Goal: Book appointment/travel/reservation

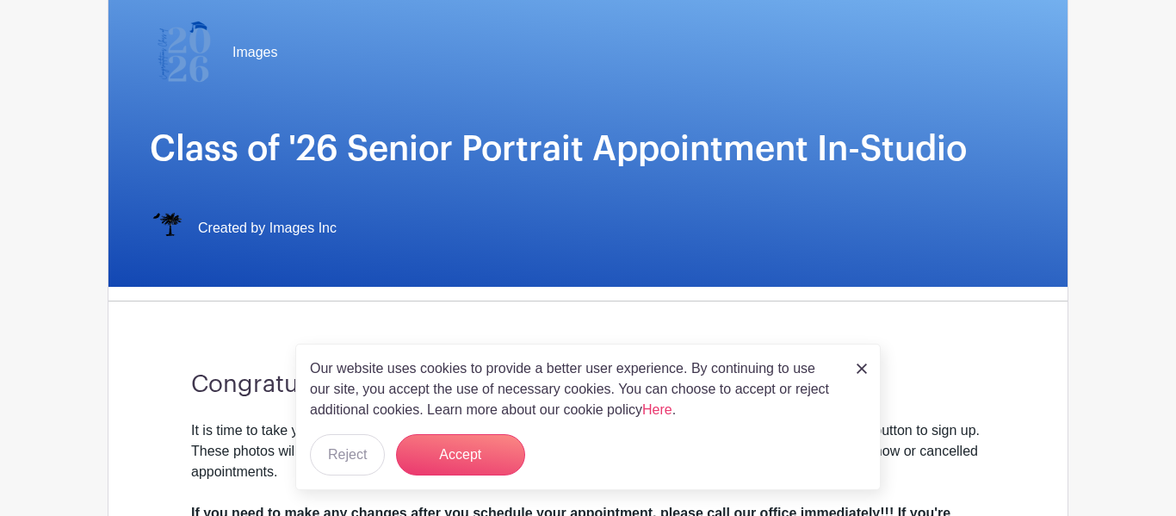
scroll to position [164, 0]
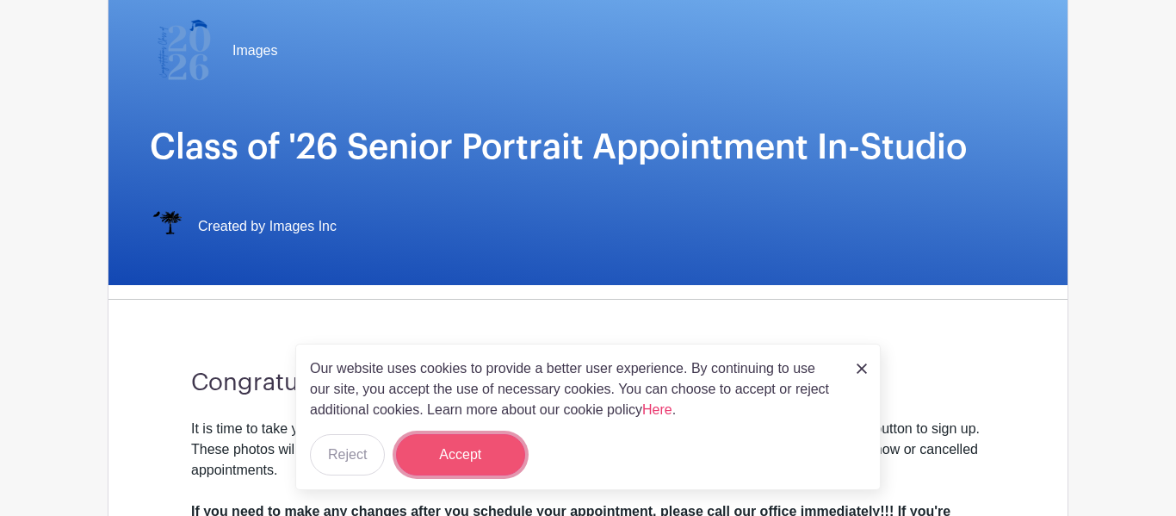
click at [479, 467] on button "Accept" at bounding box center [460, 454] width 129 height 41
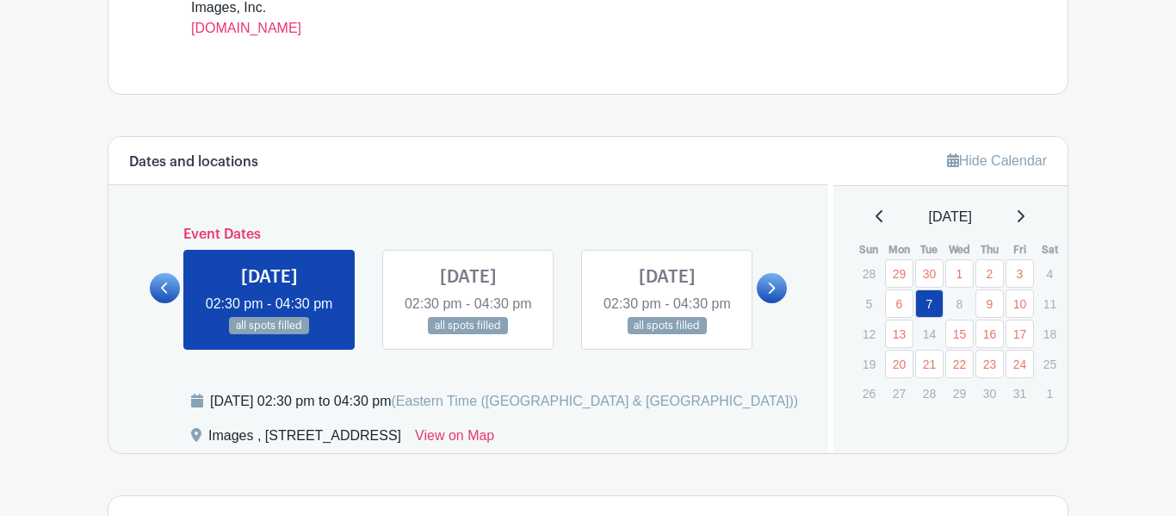
scroll to position [793, 0]
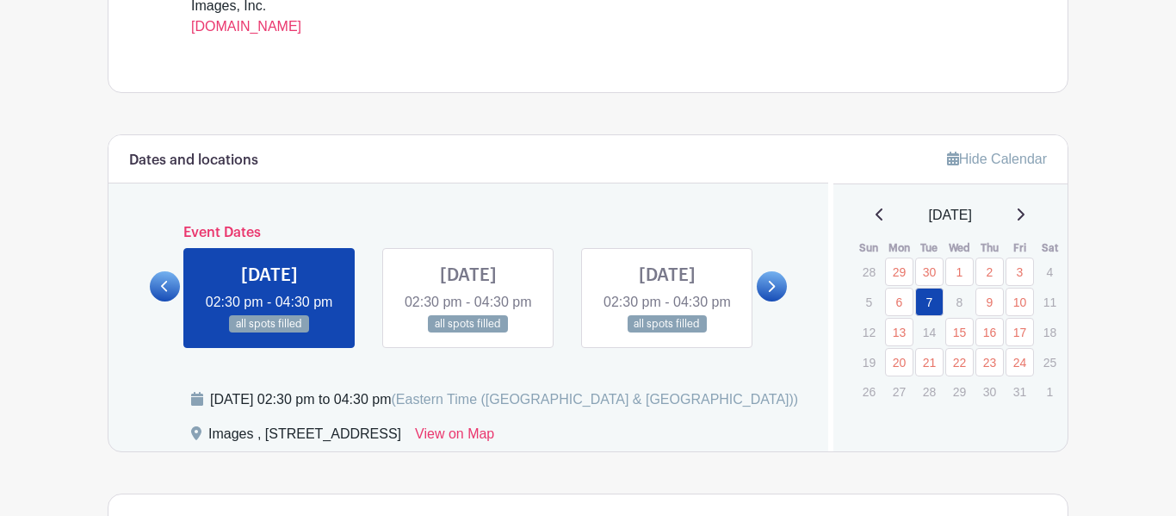
click at [768, 293] on icon at bounding box center [771, 286] width 8 height 13
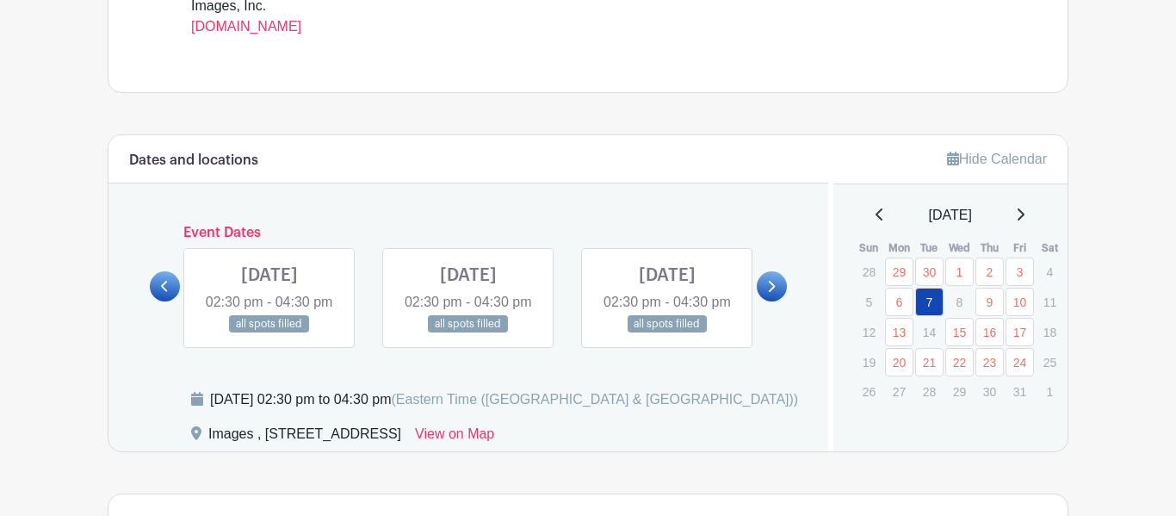
click at [768, 293] on icon at bounding box center [771, 286] width 8 height 13
click at [955, 313] on p "8" at bounding box center [959, 301] width 28 height 27
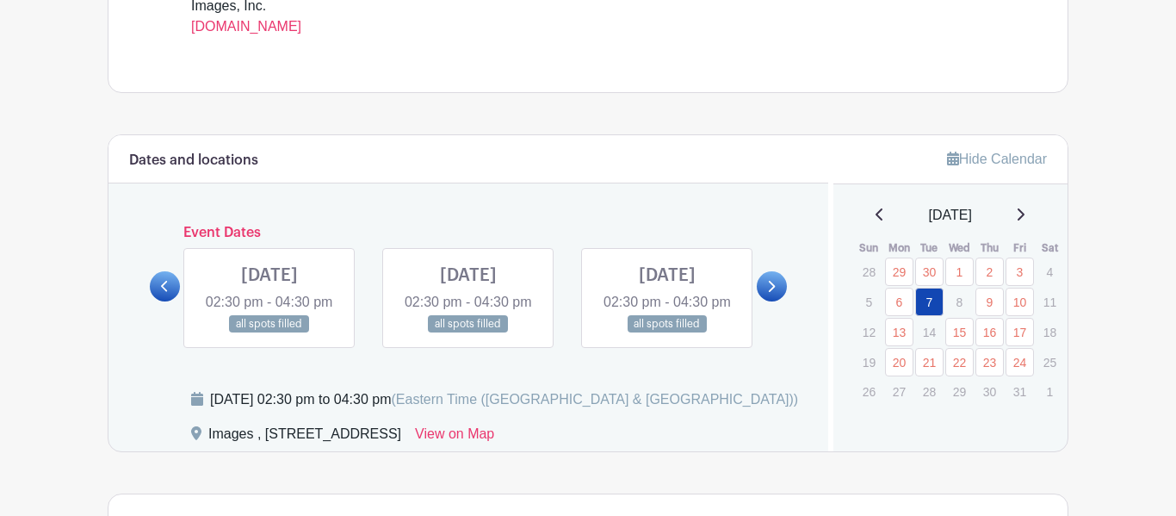
click at [941, 323] on p "14" at bounding box center [929, 331] width 28 height 27
click at [965, 332] on link "15" at bounding box center [959, 332] width 28 height 28
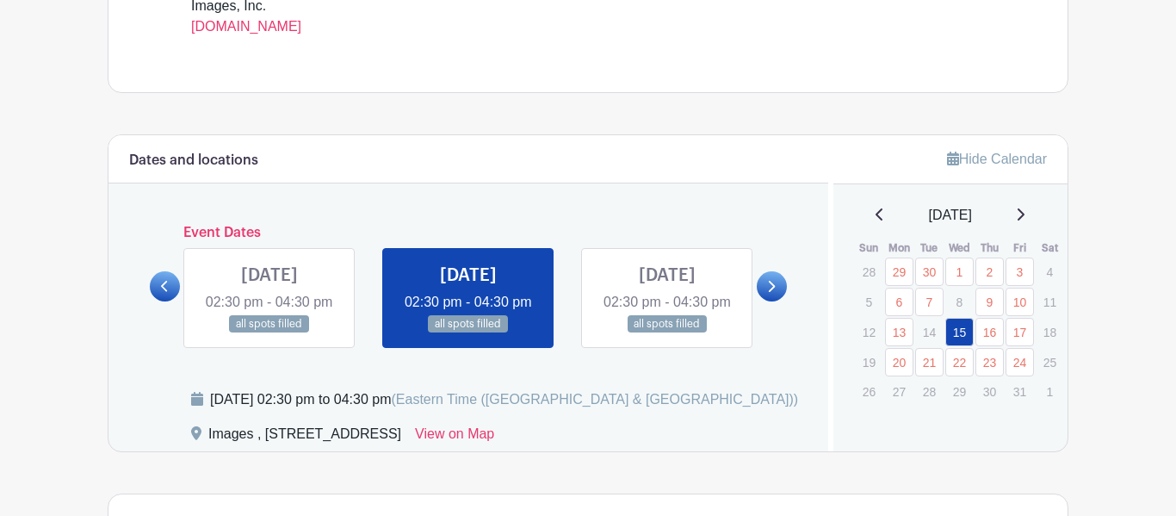
click at [468, 333] on link at bounding box center [468, 333] width 0 height 0
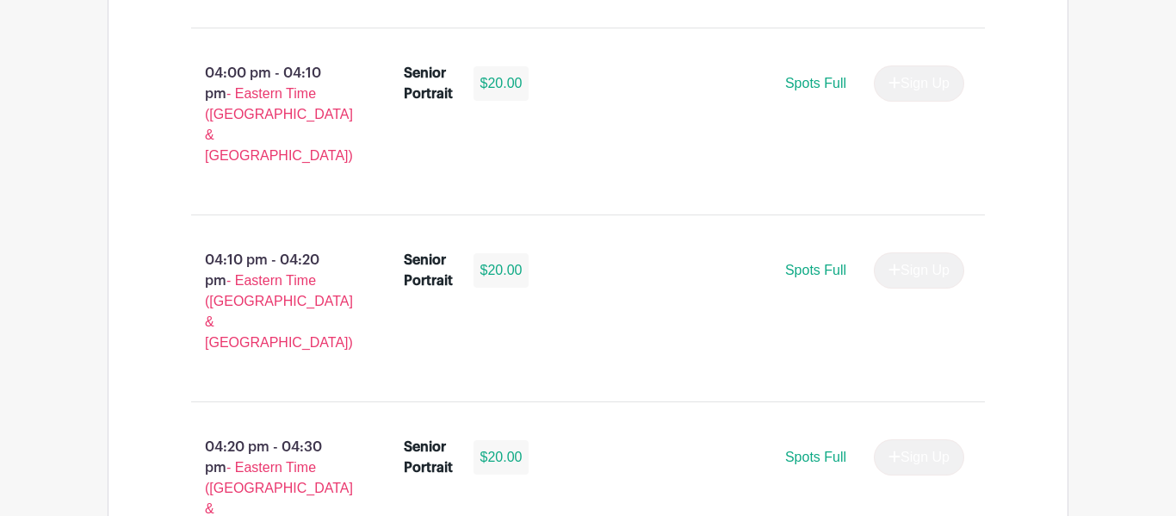
scroll to position [3006, 0]
select select "3938"
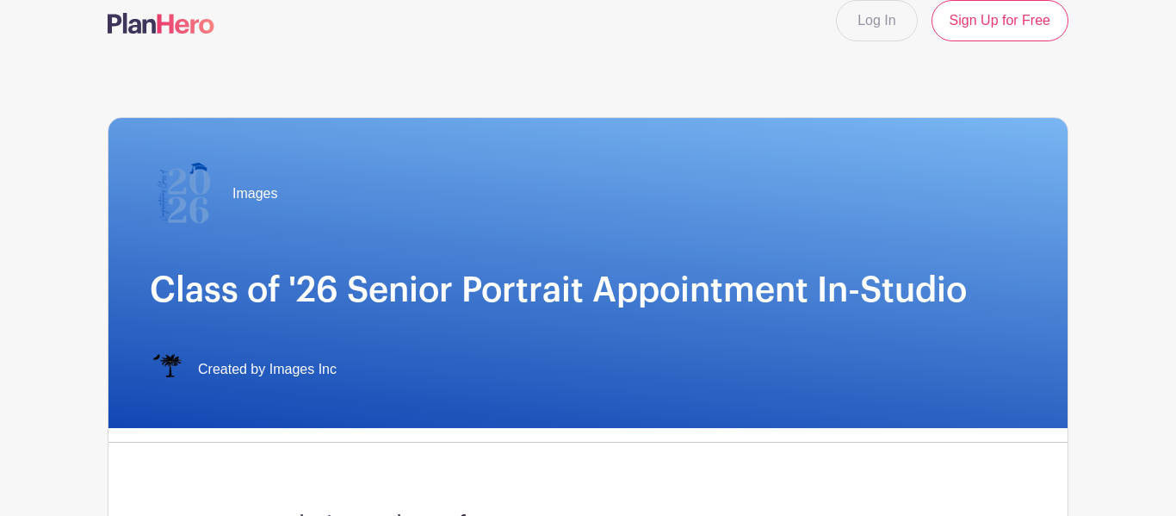
scroll to position [0, 0]
